Goal: Navigation & Orientation: Find specific page/section

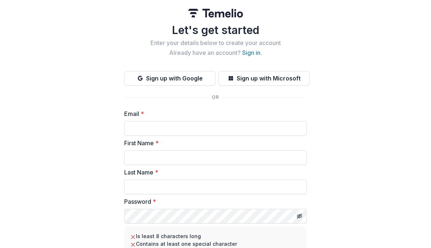
click at [250, 55] on link "Sign in" at bounding box center [251, 52] width 18 height 7
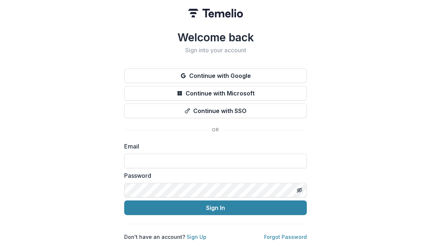
click at [197, 159] on input at bounding box center [215, 160] width 183 height 15
type input "**********"
click at [215, 205] on button "Sign In" at bounding box center [215, 207] width 183 height 15
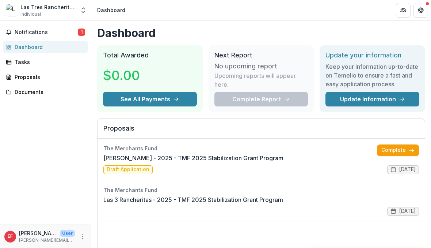
click at [393, 145] on link "Complete" at bounding box center [398, 150] width 42 height 12
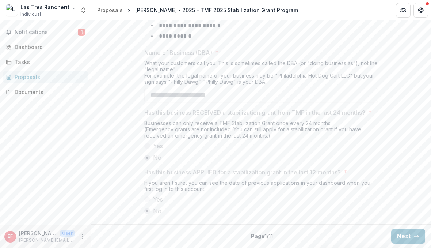
scroll to position [427, 0]
click at [68, 24] on div "Notifications 1 Dashboard Tasks Proposals Documents" at bounding box center [45, 122] width 91 height 204
click at [66, 36] on button "Notifications 1" at bounding box center [45, 32] width 85 height 12
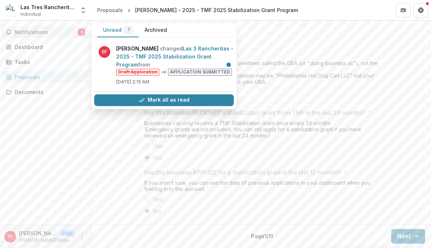
click at [194, 53] on link "Las 3 Rancheritas - 2025 - TMF 2025 Stabilization Grant Program" at bounding box center [174, 56] width 117 height 22
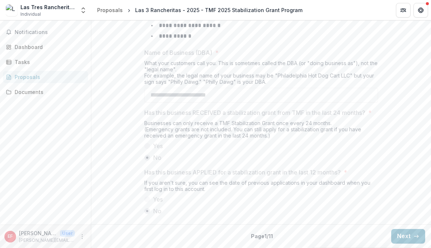
scroll to position [425, 0]
click at [45, 87] on link "Documents" at bounding box center [45, 92] width 85 height 12
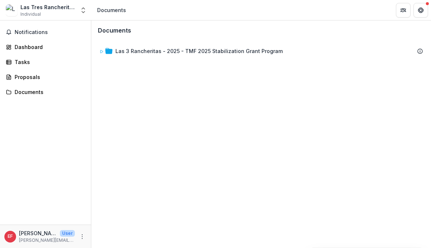
click at [59, 27] on button "Notifications" at bounding box center [45, 32] width 85 height 12
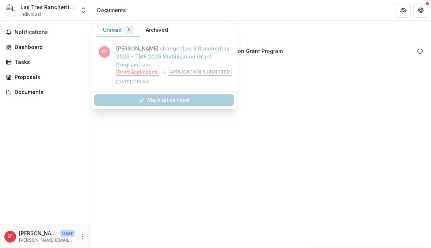
click at [57, 53] on link "Dashboard" at bounding box center [45, 47] width 85 height 12
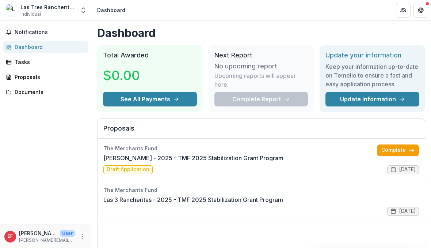
click at [5, 89] on link "Documents" at bounding box center [45, 92] width 85 height 12
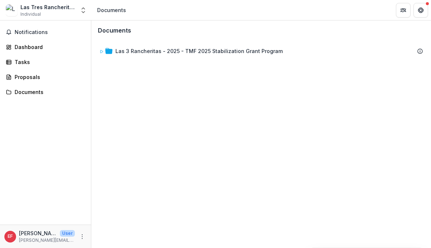
click at [12, 23] on div "Notifications Dashboard Tasks Proposals Documents" at bounding box center [45, 122] width 91 height 204
click at [43, 92] on div "Documents" at bounding box center [49, 92] width 68 height 8
click at [53, 77] on div "Proposals" at bounding box center [49, 77] width 68 height 8
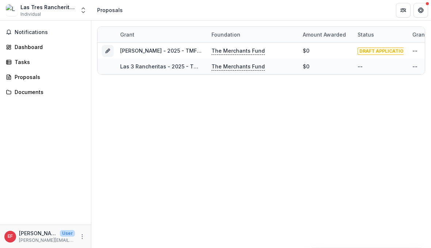
click at [241, 48] on p "The Merchants Fund" at bounding box center [237, 51] width 53 height 8
click at [198, 149] on div "Grant Foundation Amount awarded Status Grant start Grant end Due Date Report Du…" at bounding box center [261, 133] width 340 height 227
click at [44, 49] on div "Dashboard" at bounding box center [49, 47] width 68 height 8
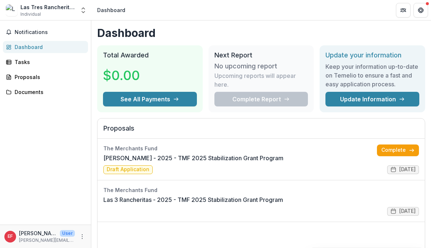
click at [50, 61] on div "Tasks" at bounding box center [49, 62] width 68 height 8
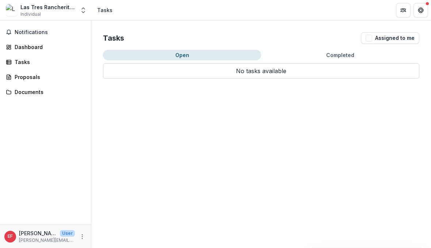
click at [267, 69] on p "No tasks available" at bounding box center [261, 70] width 316 height 15
click at [375, 42] on button "Assigned to me" at bounding box center [390, 38] width 58 height 12
click at [264, 69] on p "No tasks available" at bounding box center [261, 70] width 316 height 15
click at [52, 30] on span "Notifications" at bounding box center [50, 32] width 70 height 6
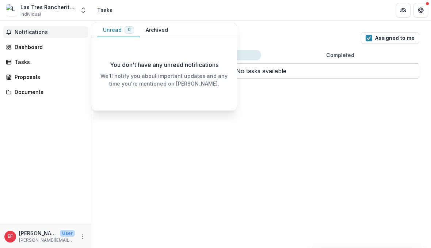
click at [46, 43] on div "Dashboard" at bounding box center [49, 47] width 68 height 8
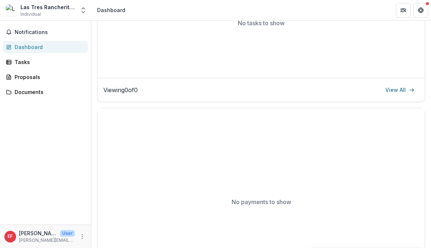
scroll to position [252, 0]
